Goal: Navigation & Orientation: Find specific page/section

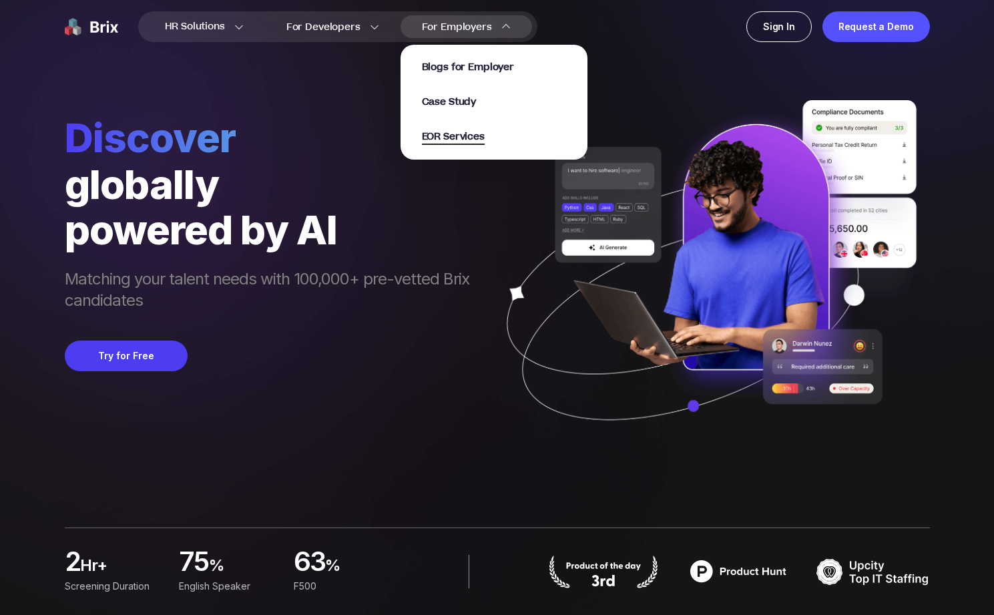
click at [451, 140] on span "EOR Services" at bounding box center [453, 137] width 63 height 15
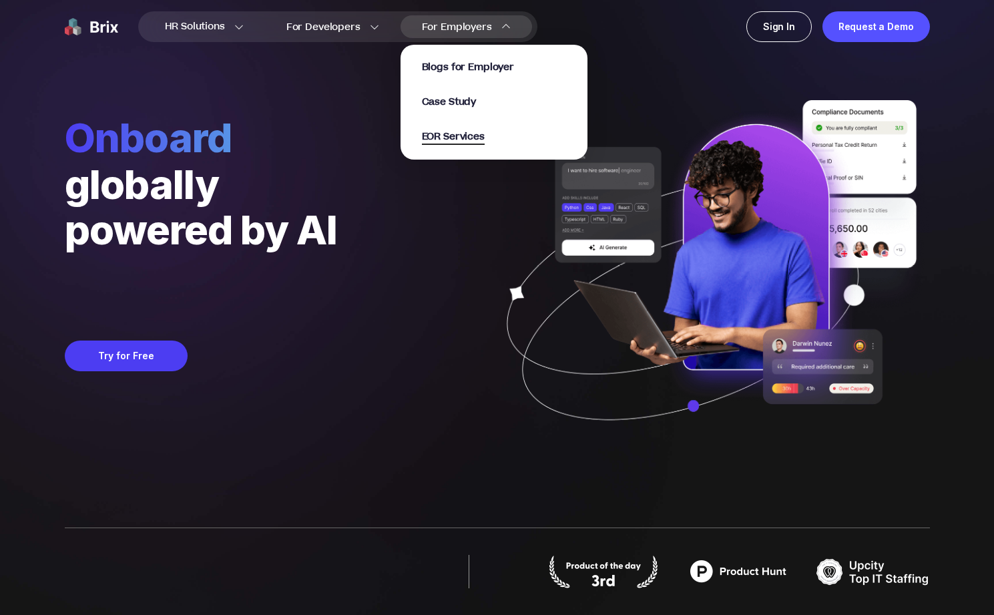
click at [460, 142] on span "EOR Services" at bounding box center [453, 137] width 63 height 15
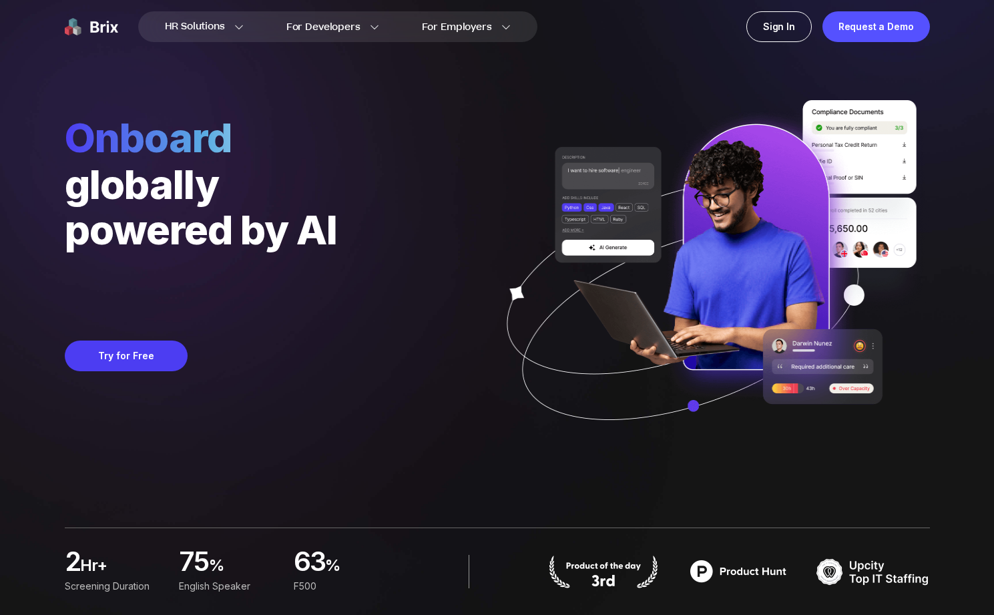
click at [447, 157] on div "Onboard globally powered by AI Save 160 work hours per hire Try for Free" at bounding box center [497, 229] width 865 height 459
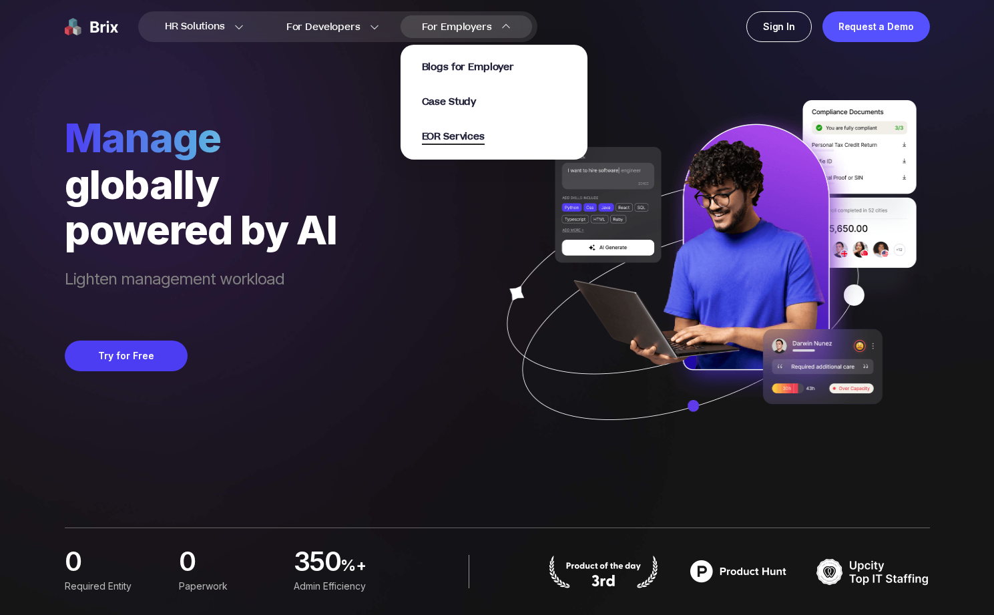
click at [467, 136] on span "EOR Services" at bounding box center [453, 137] width 63 height 15
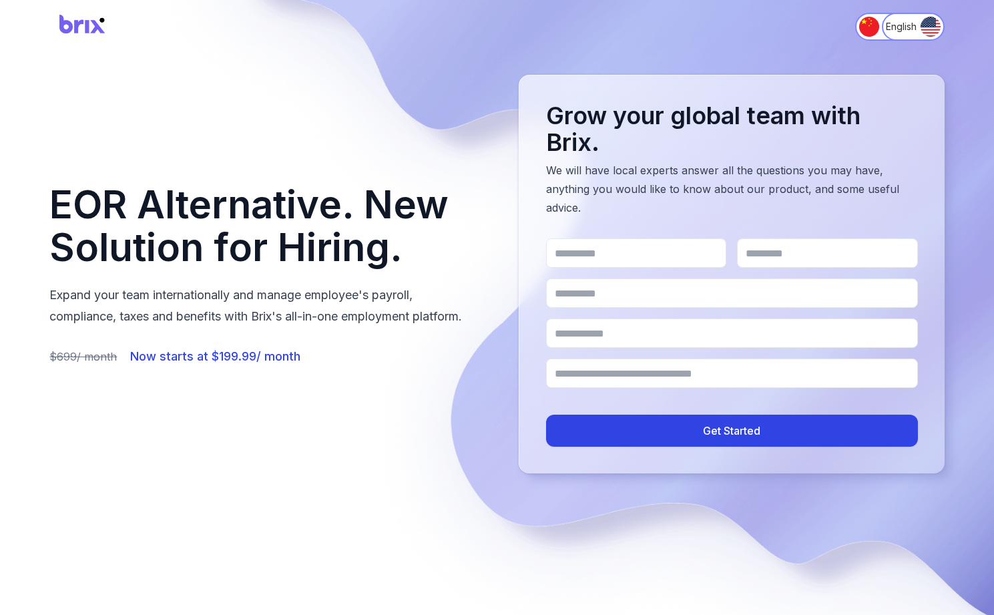
click at [87, 26] on img at bounding box center [82, 26] width 67 height 35
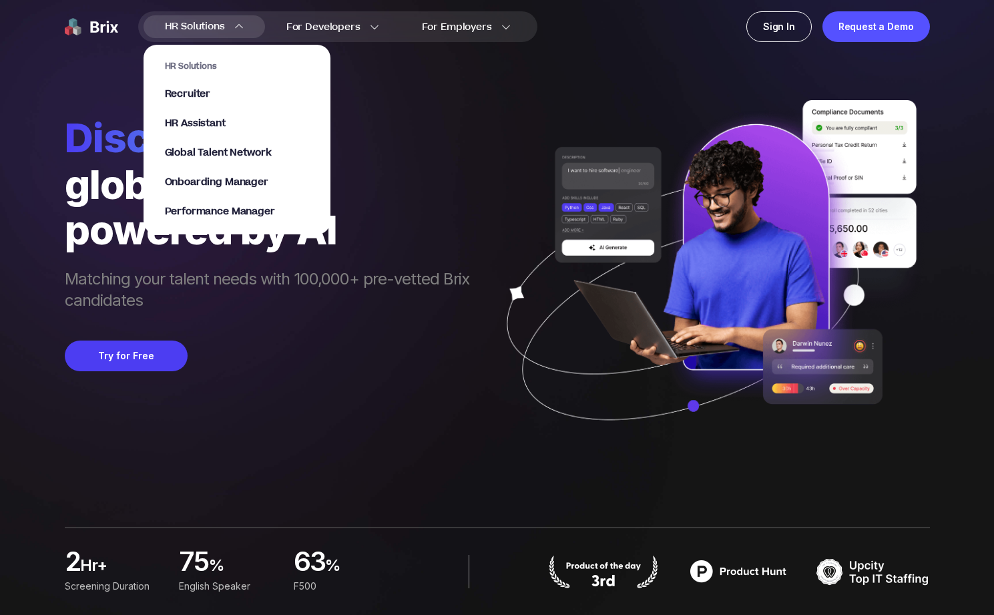
click at [212, 99] on link "Recruiter" at bounding box center [237, 93] width 144 height 13
